Goal: Task Accomplishment & Management: Manage account settings

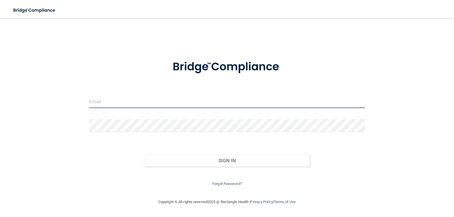
type input "[PERSON_NAME][EMAIL_ADDRESS][DOMAIN_NAME]"
click at [189, 115] on form "[PERSON_NAME][EMAIL_ADDRESS][DOMAIN_NAME] Invalid email/password. You don't hav…" at bounding box center [227, 119] width 276 height 135
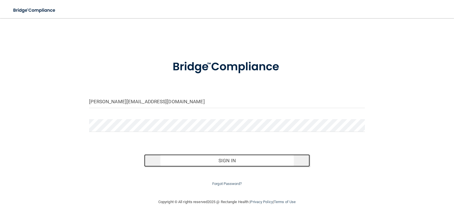
click at [191, 158] on button "Sign In" at bounding box center [227, 160] width 166 height 12
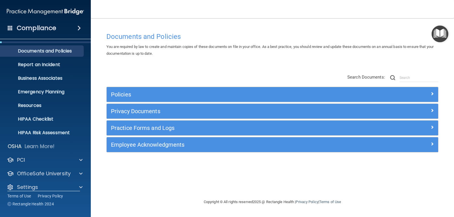
scroll to position [18, 0]
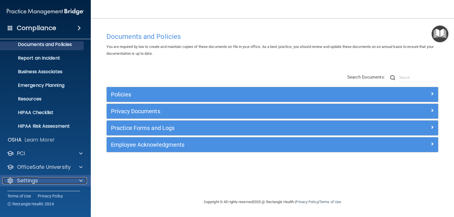
click at [52, 178] on div "Settings" at bounding box center [38, 180] width 70 height 7
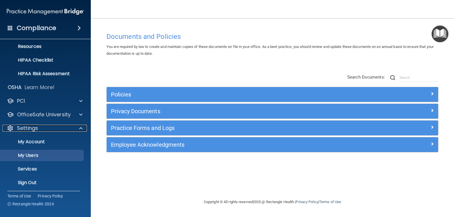
scroll to position [73, 0]
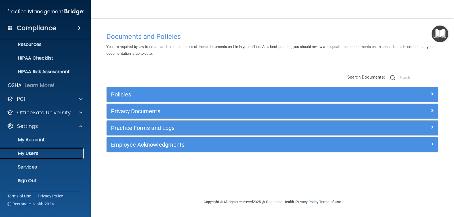
click at [49, 151] on p "My Users" at bounding box center [42, 154] width 77 height 6
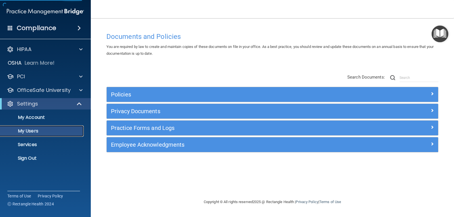
click at [63, 129] on p "My Users" at bounding box center [42, 131] width 77 height 6
select select "20"
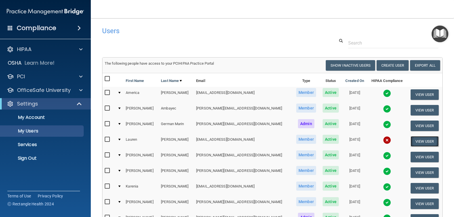
click at [416, 141] on button "View User" at bounding box center [425, 141] width 28 height 10
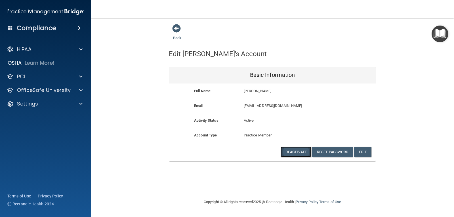
click at [296, 153] on button "Deactivate" at bounding box center [296, 152] width 31 height 10
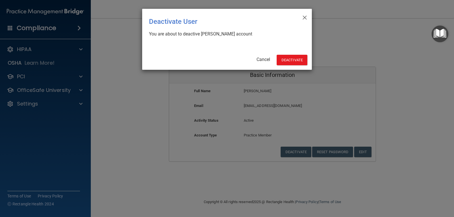
click at [292, 52] on div "× Close Deactivate User You are about to deactive Lauren Horton's account Cance…" at bounding box center [227, 39] width 170 height 61
click at [291, 59] on button "Deactivate" at bounding box center [292, 60] width 31 height 10
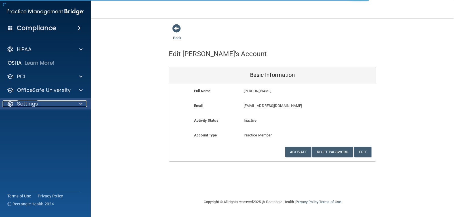
click at [45, 102] on div "Settings" at bounding box center [38, 103] width 70 height 7
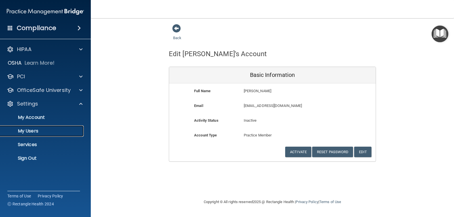
click at [40, 129] on p "My Users" at bounding box center [42, 131] width 77 height 6
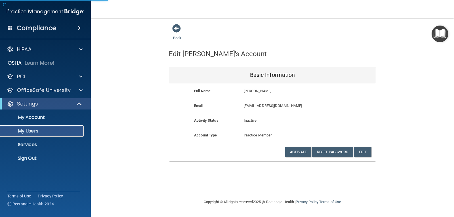
select select "20"
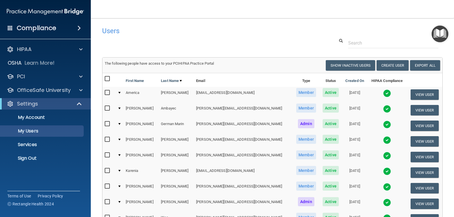
click at [37, 43] on div "HIPAA Documents and Policies Report an Incident Business Associates Emergency P…" at bounding box center [45, 104] width 91 height 127
click at [40, 48] on div "HIPAA" at bounding box center [38, 49] width 70 height 7
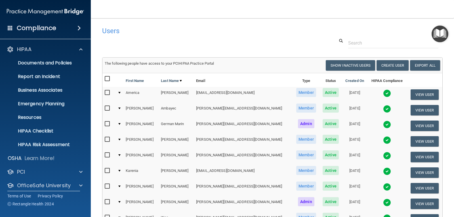
click at [59, 26] on div "Compliance" at bounding box center [45, 28] width 91 height 12
